Goal: Task Accomplishment & Management: Manage account settings

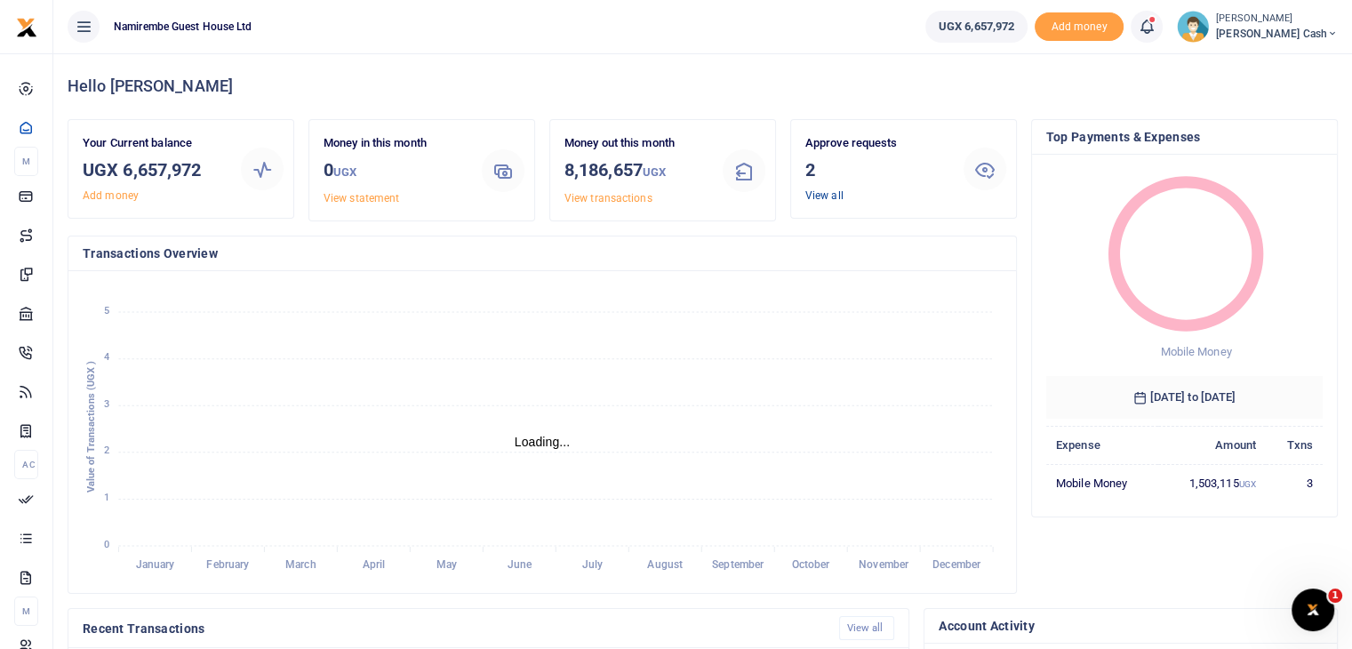
click at [821, 196] on link "View all" at bounding box center [824, 195] width 38 height 12
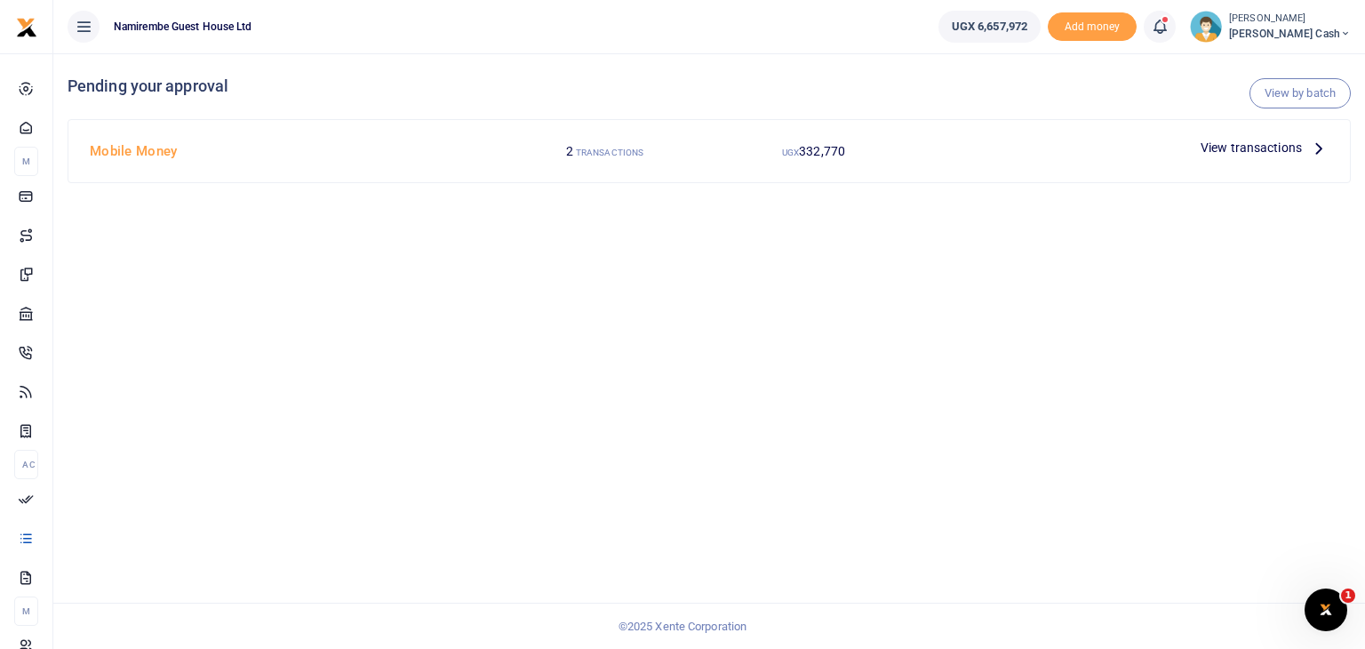
click at [607, 150] on small "TRANSACTIONS" at bounding box center [610, 153] width 68 height 10
click at [1255, 152] on span "View transactions" at bounding box center [1251, 148] width 101 height 20
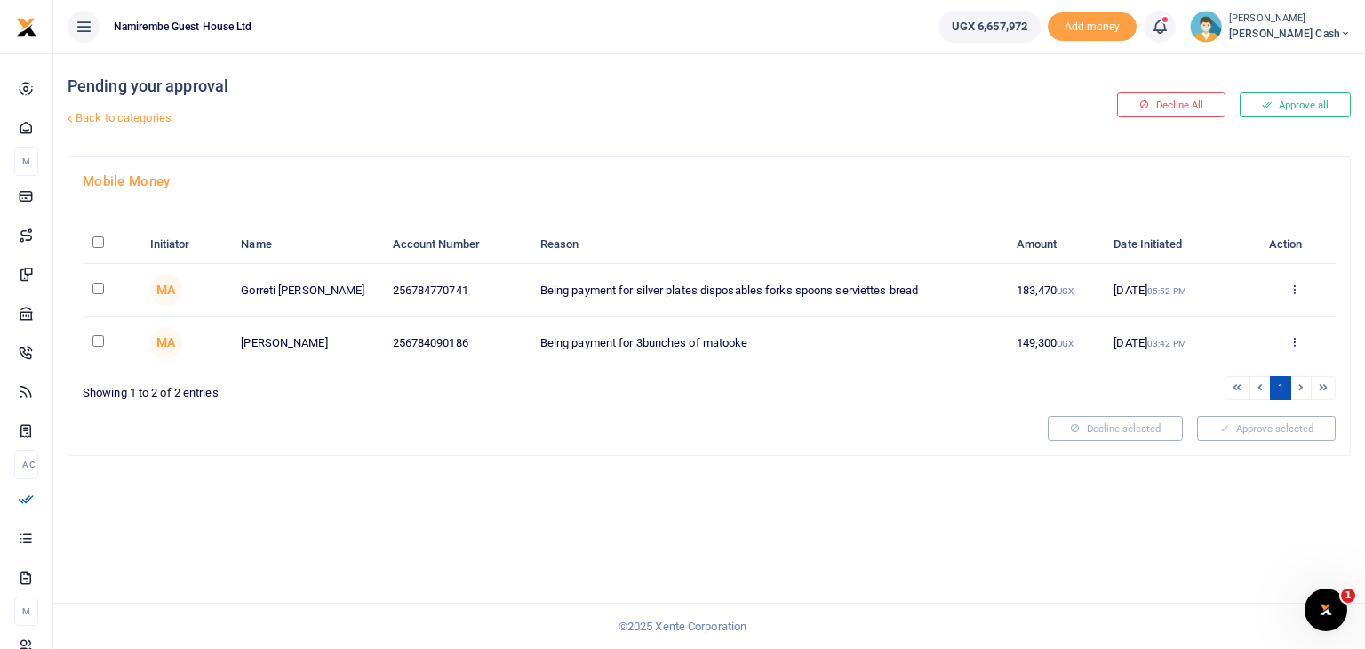
click at [96, 242] on input "\a \a : activate to sort column descending" at bounding box center [98, 242] width 12 height 12
checkbox input "true"
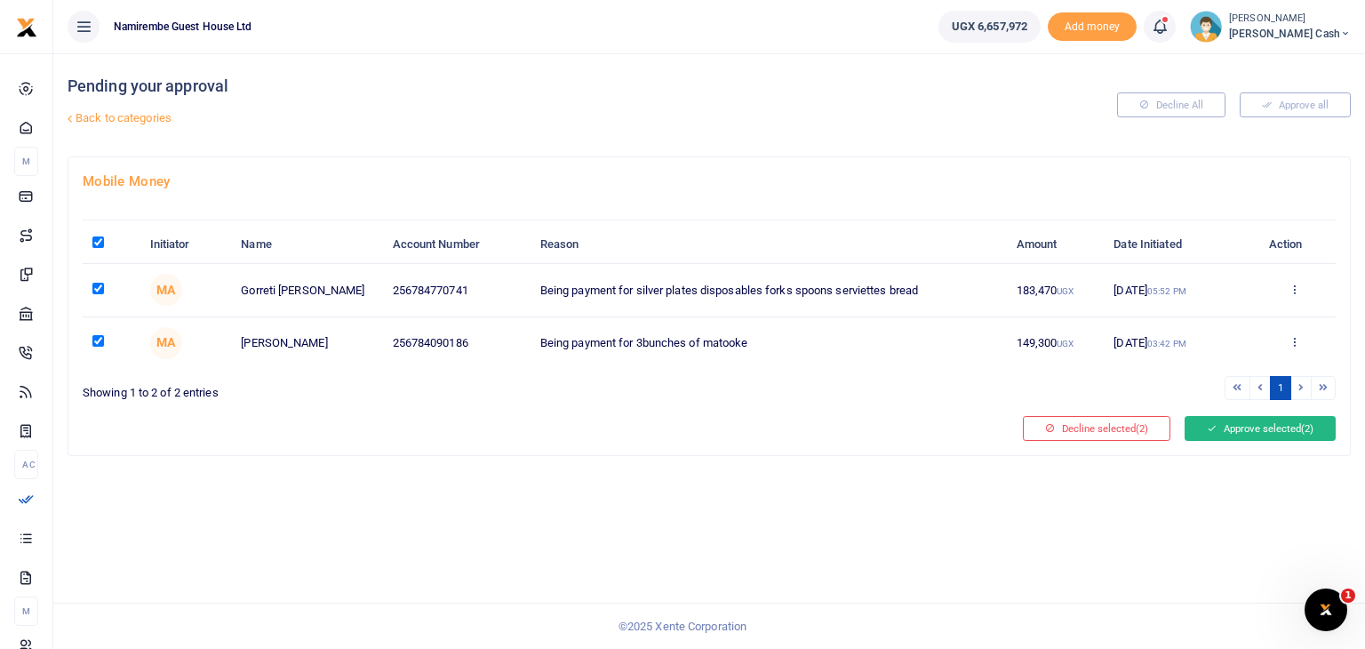
click at [1228, 429] on button "Approve selected (2)" at bounding box center [1260, 428] width 151 height 25
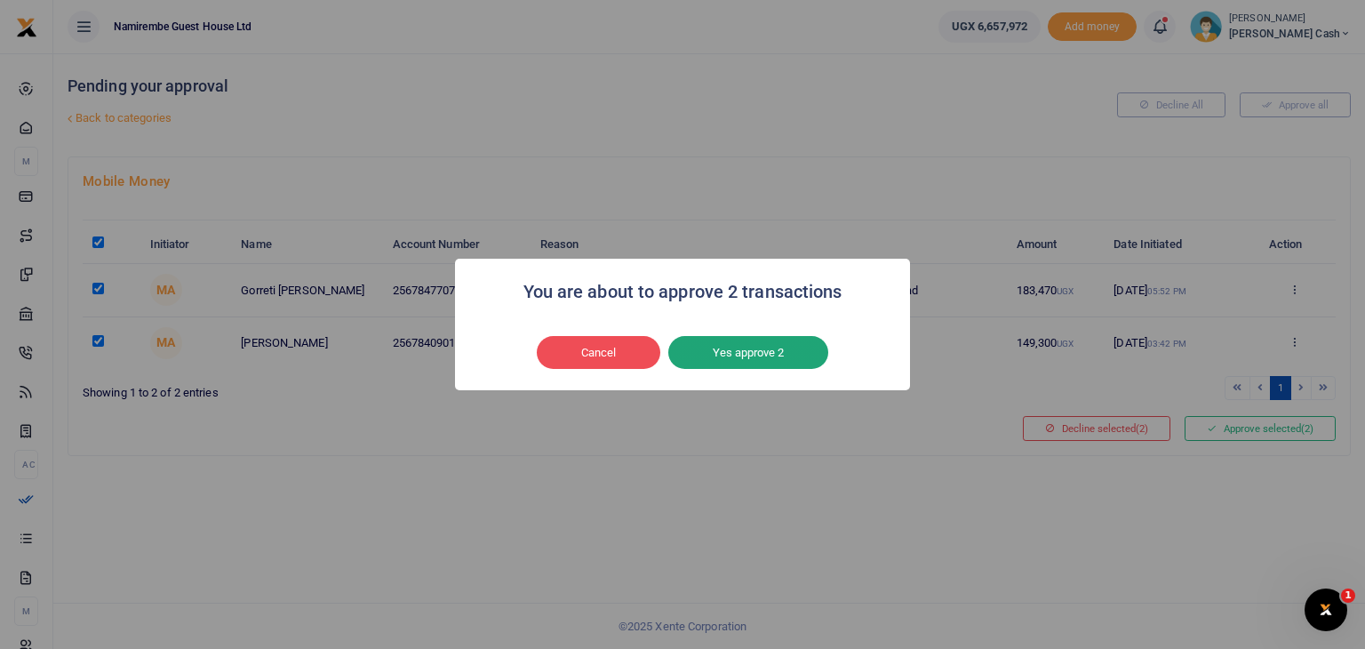
click at [811, 355] on button "Yes approve 2" at bounding box center [748, 353] width 160 height 34
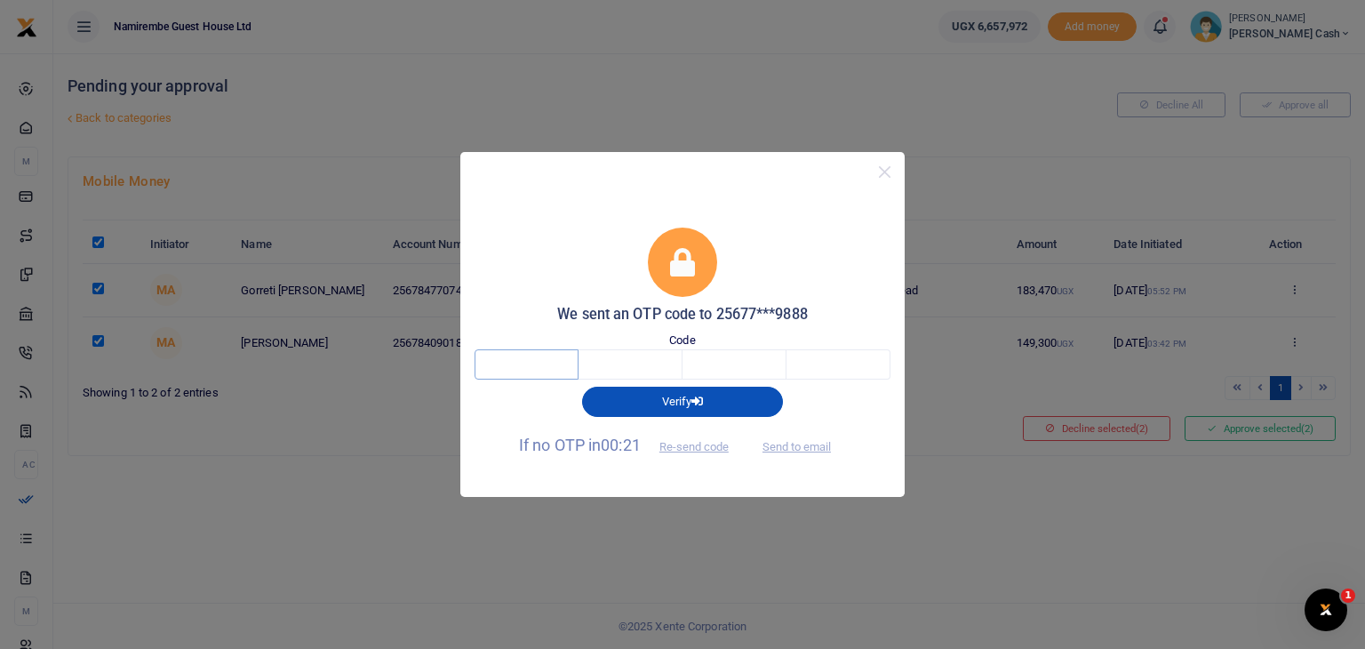
click at [555, 364] on input "text" at bounding box center [527, 364] width 104 height 30
type input "9"
type input "1"
type input "0"
type input "5"
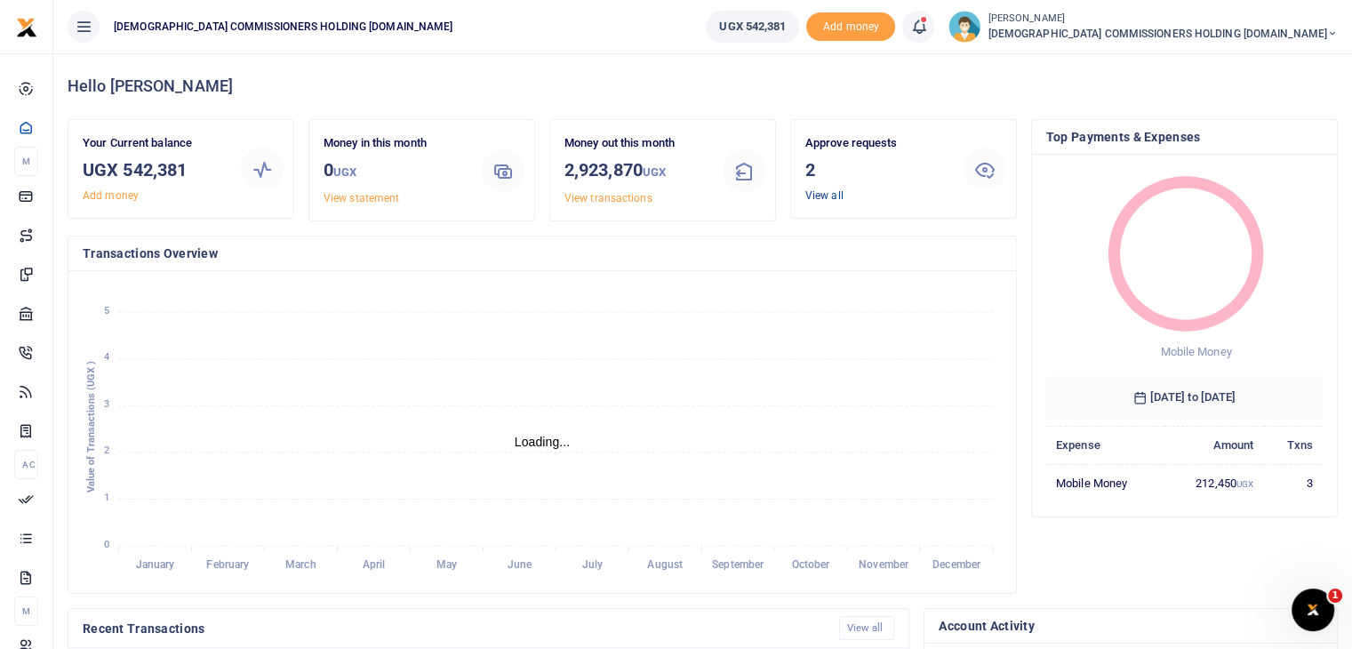
scroll to position [14, 14]
click at [824, 194] on link "View all" at bounding box center [824, 195] width 38 height 12
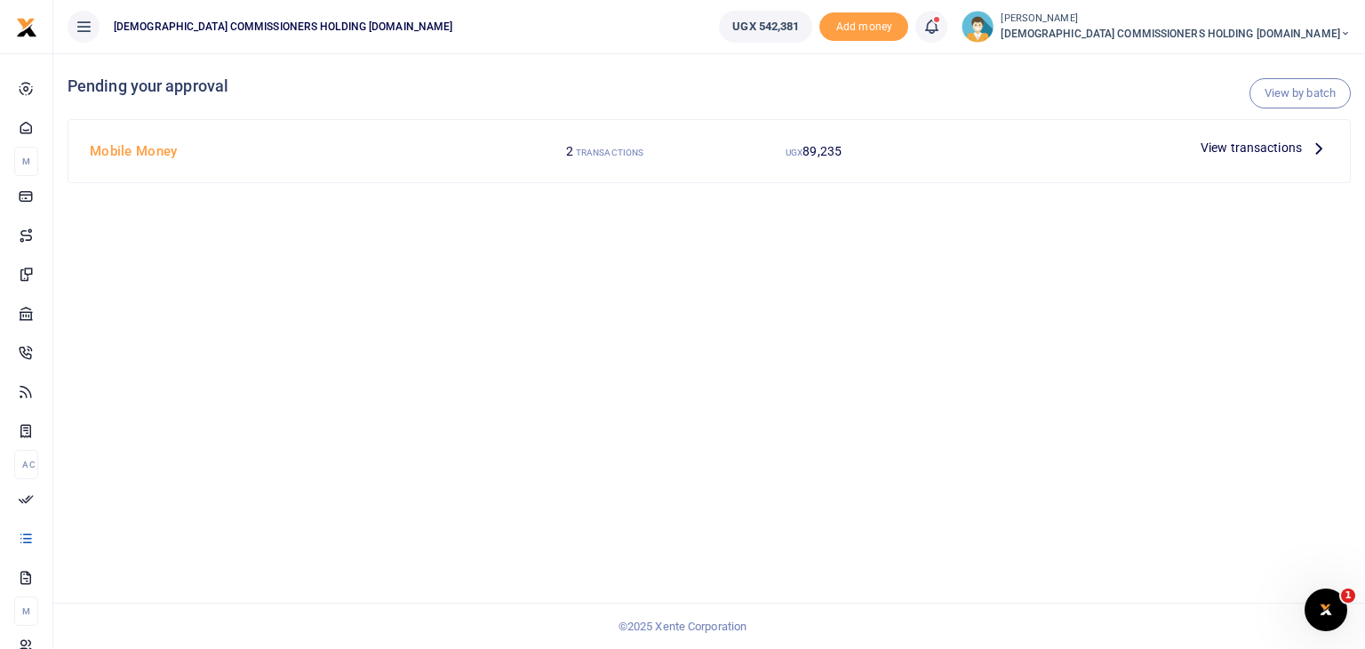
click at [1260, 150] on span "View transactions" at bounding box center [1251, 148] width 101 height 20
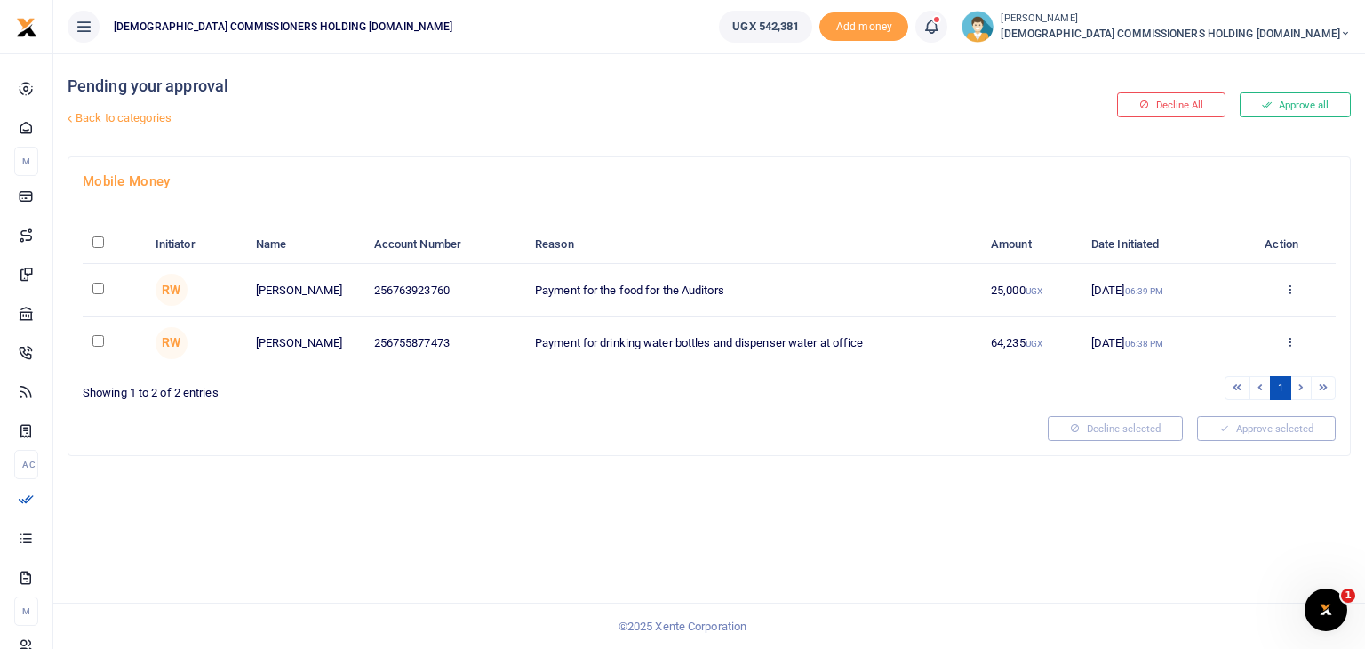
click at [94, 236] on input "\a \a : activate to sort column descending" at bounding box center [98, 242] width 12 height 12
checkbox input "true"
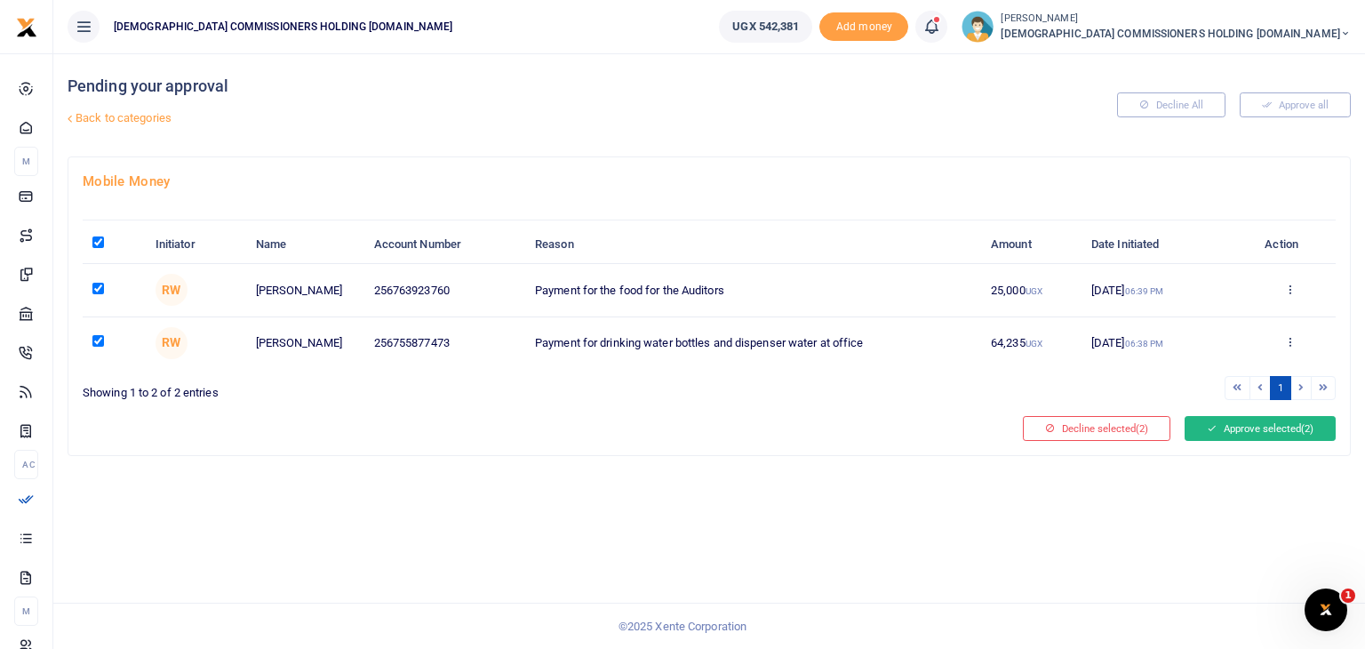
click at [1288, 431] on button "Approve selected (2)" at bounding box center [1260, 428] width 151 height 25
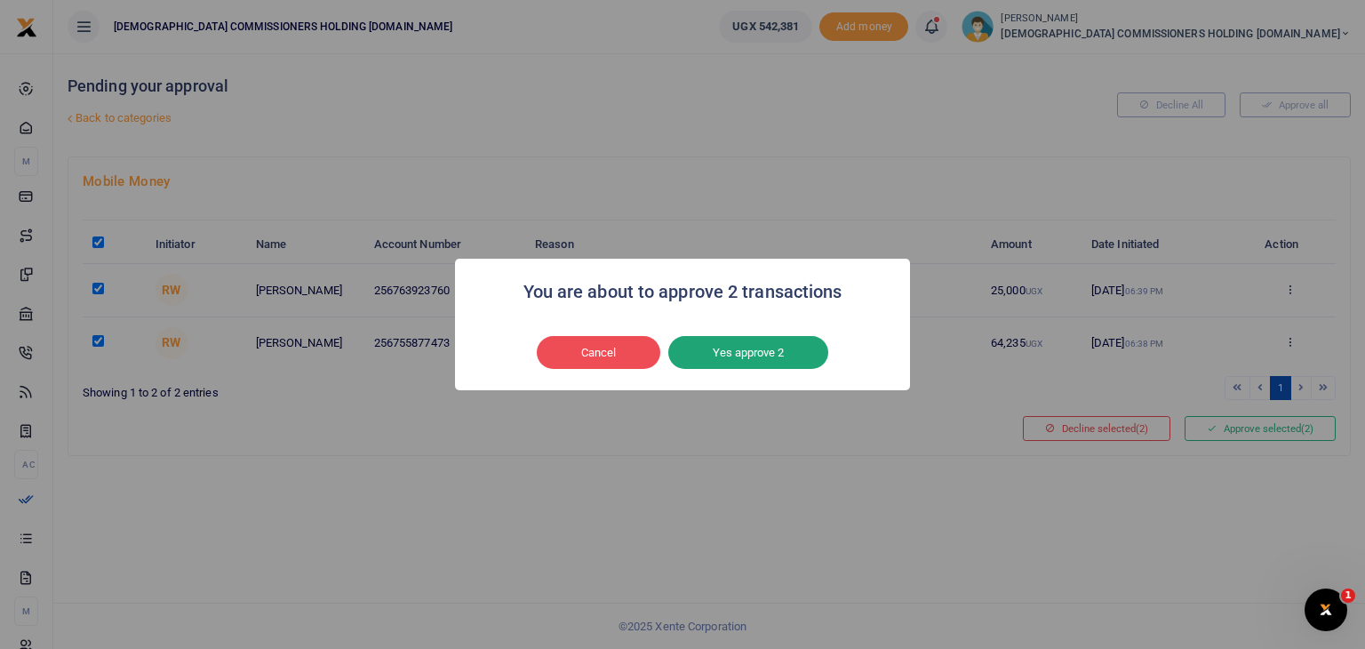
click at [754, 352] on button "Yes approve 2" at bounding box center [748, 353] width 160 height 34
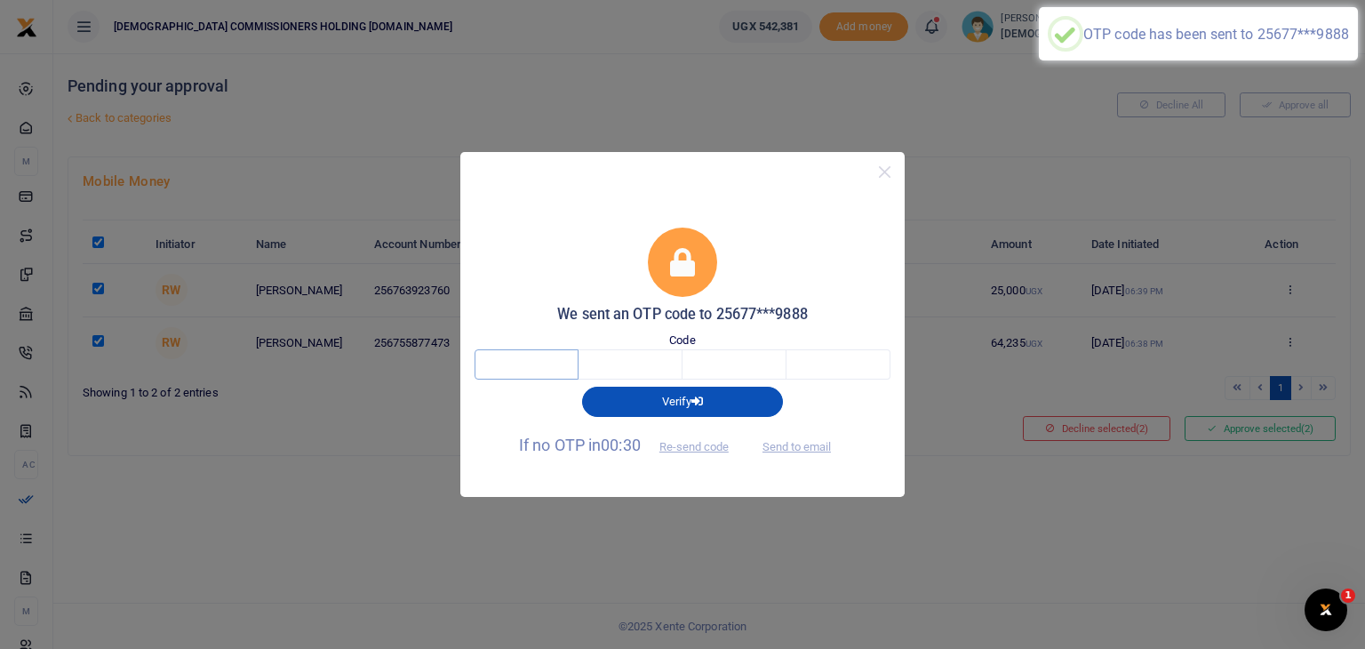
click at [531, 365] on input "text" at bounding box center [527, 364] width 104 height 30
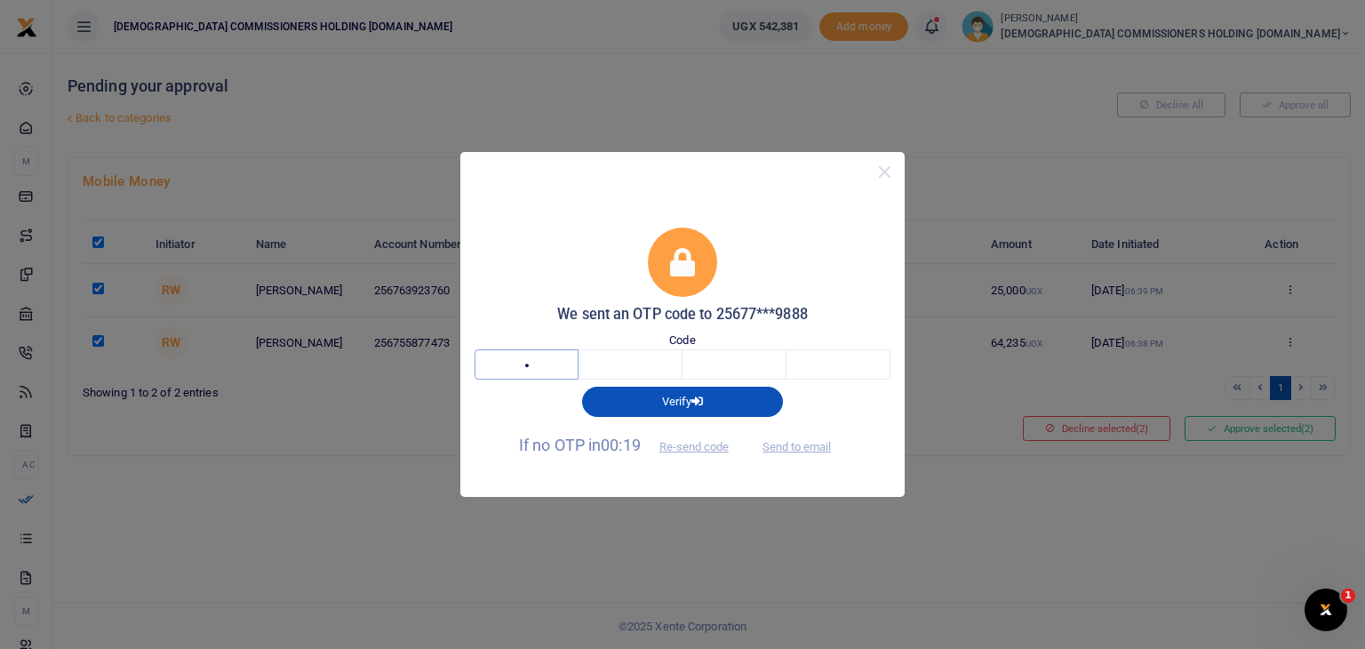
type input "9"
type input "1"
type input "8"
type input "0"
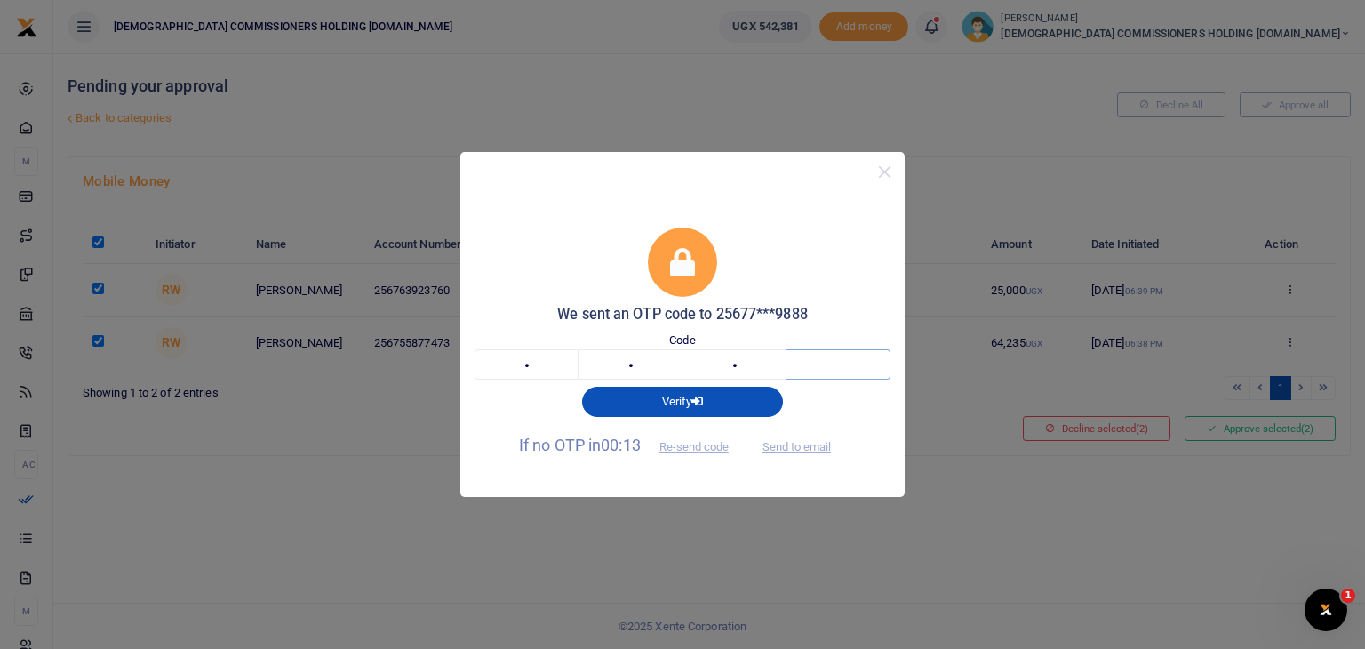
type input "4"
